Goal: Task Accomplishment & Management: Use online tool/utility

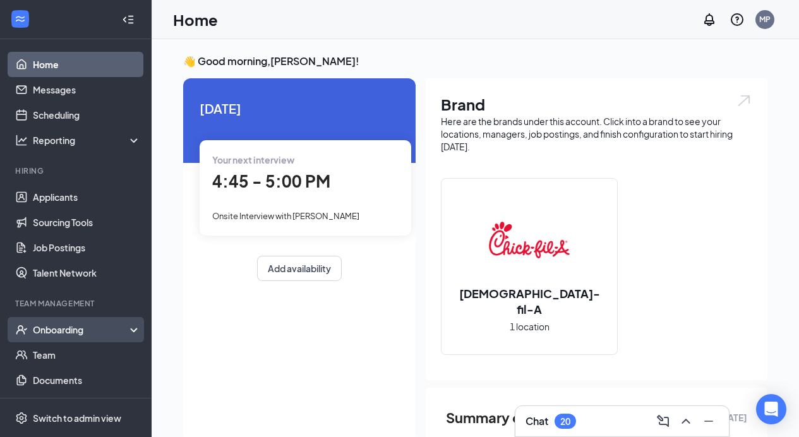
click at [56, 326] on div "Onboarding" at bounding box center [81, 329] width 97 height 13
click at [57, 350] on link "Overview" at bounding box center [87, 354] width 108 height 25
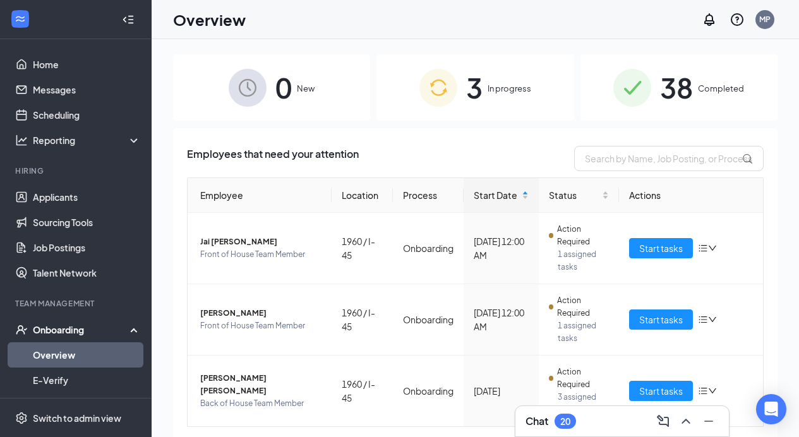
click at [467, 110] on div "3 In progress" at bounding box center [474, 87] width 197 height 66
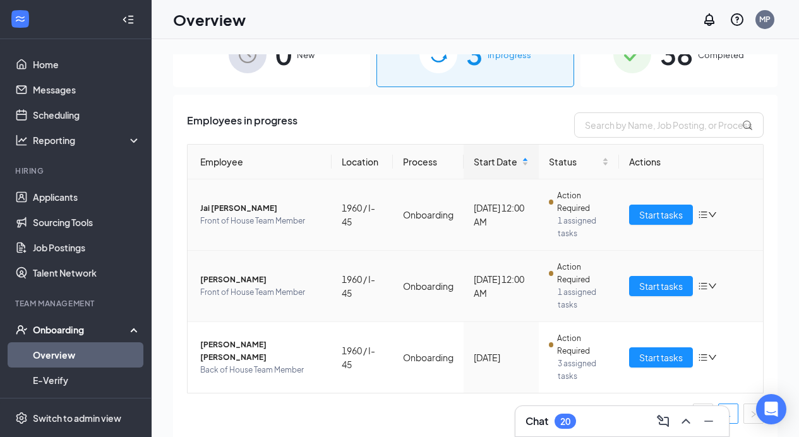
scroll to position [33, 0]
click at [654, 217] on span "Start tasks" at bounding box center [661, 215] width 44 height 14
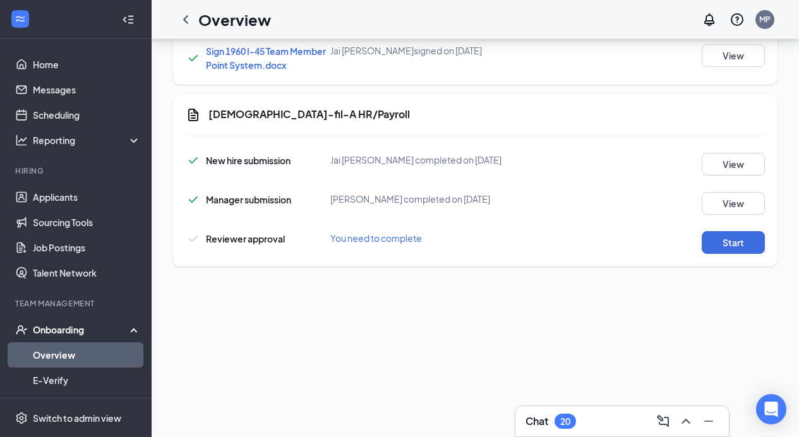
scroll to position [311, 0]
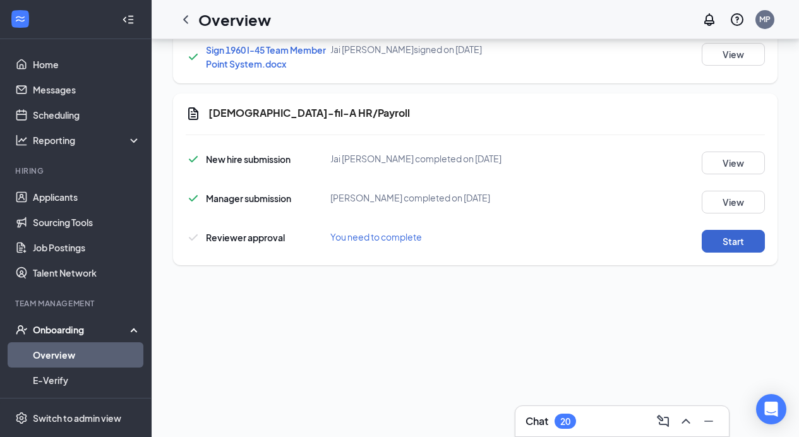
click at [719, 246] on button "Start" at bounding box center [733, 241] width 63 height 23
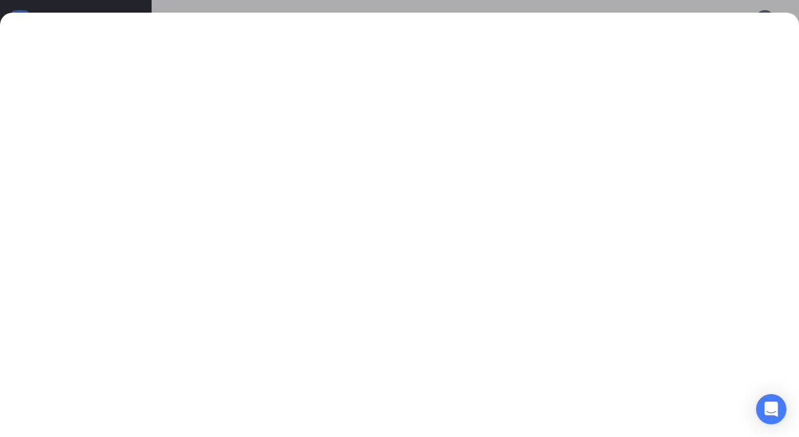
scroll to position [352, 0]
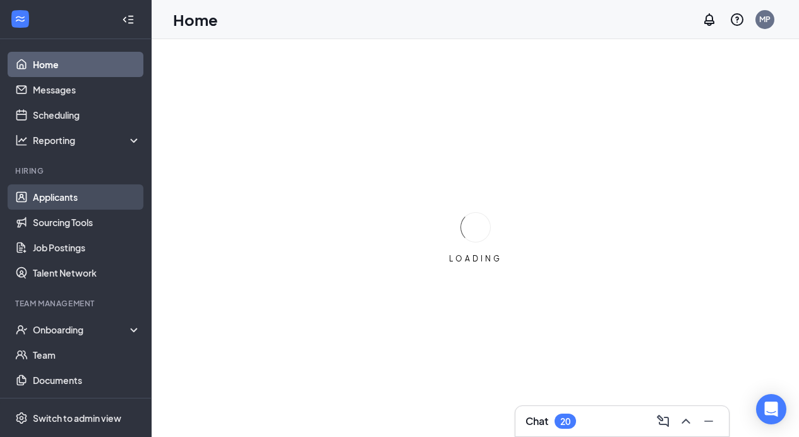
click at [73, 202] on link "Applicants" at bounding box center [87, 196] width 108 height 25
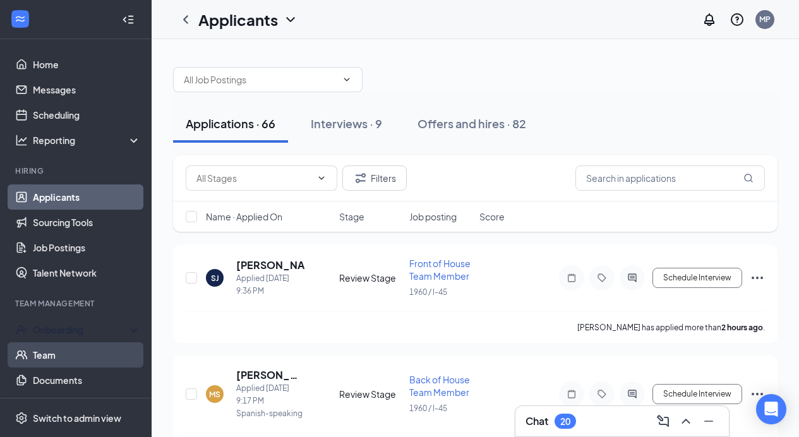
click at [61, 347] on link "Team" at bounding box center [87, 354] width 108 height 25
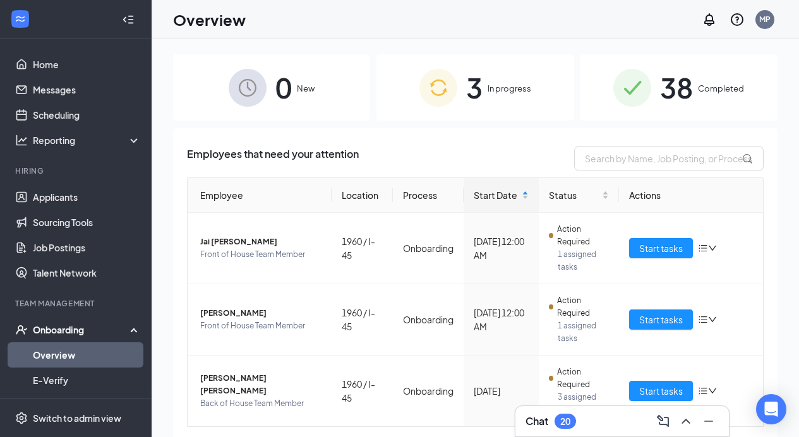
click at [496, 109] on div "3 In progress" at bounding box center [474, 87] width 197 height 66
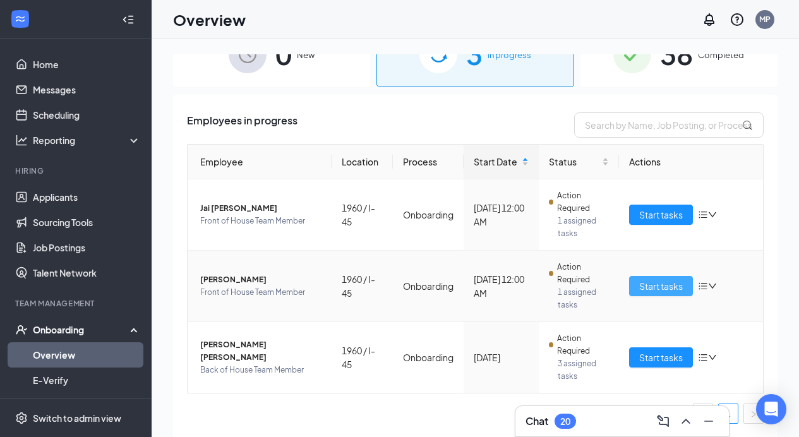
scroll to position [33, 0]
click at [657, 284] on span "Start tasks" at bounding box center [661, 286] width 44 height 14
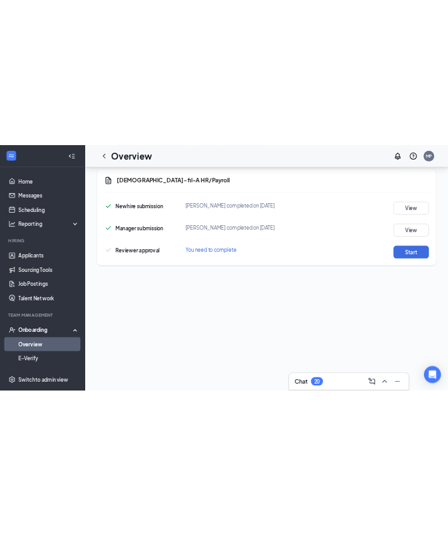
scroll to position [412, 0]
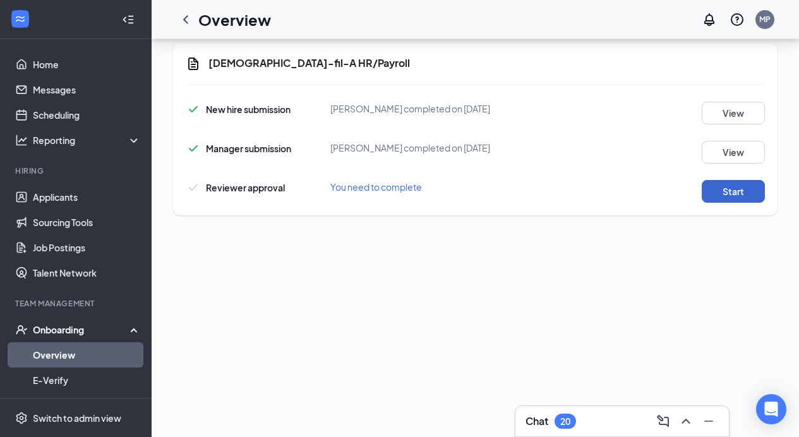
click at [736, 196] on button "Start" at bounding box center [733, 191] width 63 height 23
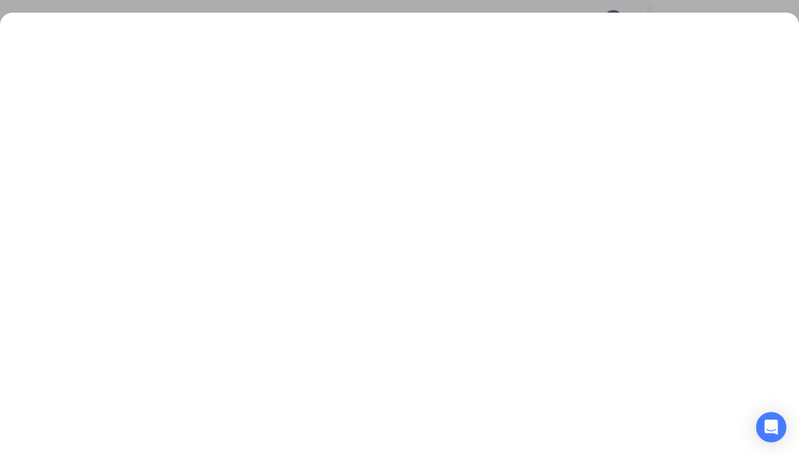
scroll to position [352, 0]
